Goal: Browse casually: Explore the website without a specific task or goal

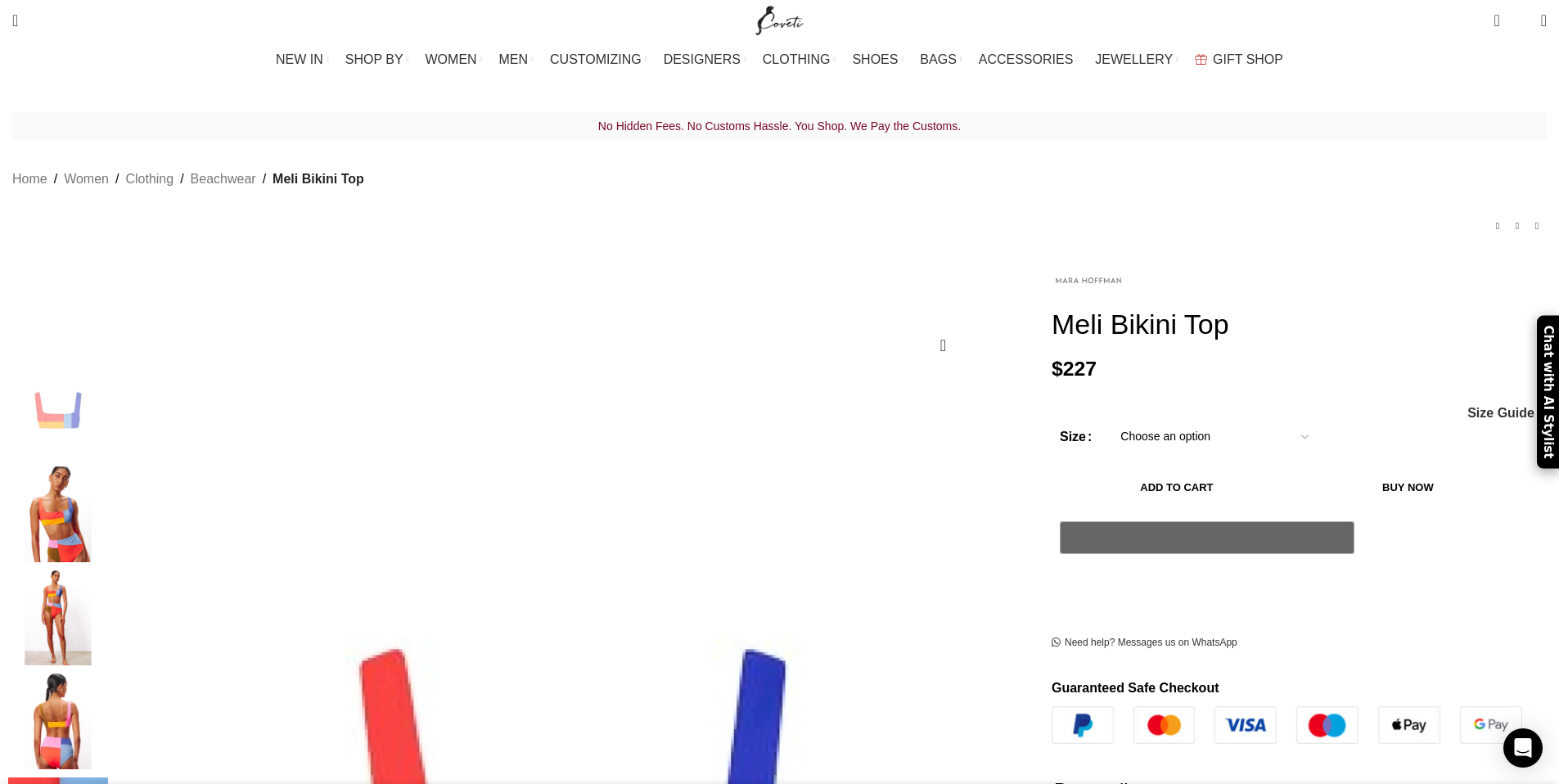
click at [1052, 263] on img at bounding box center [1088, 279] width 73 height 38
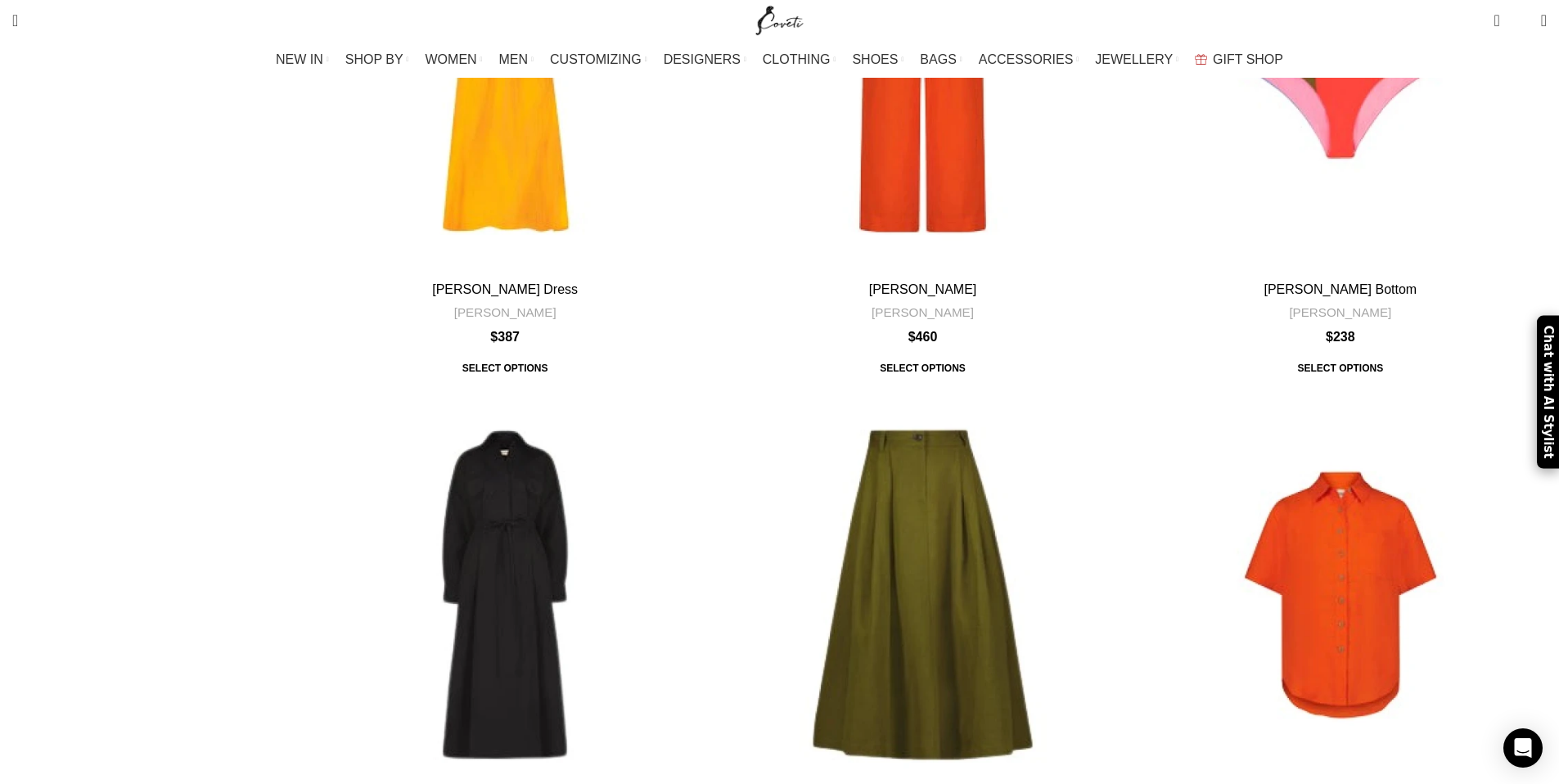
scroll to position [3455, 0]
